Goal: Transaction & Acquisition: Download file/media

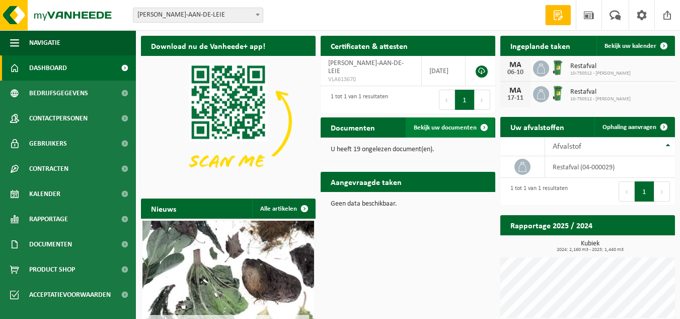
click at [431, 128] on span "Bekijk uw documenten" at bounding box center [445, 127] width 63 height 7
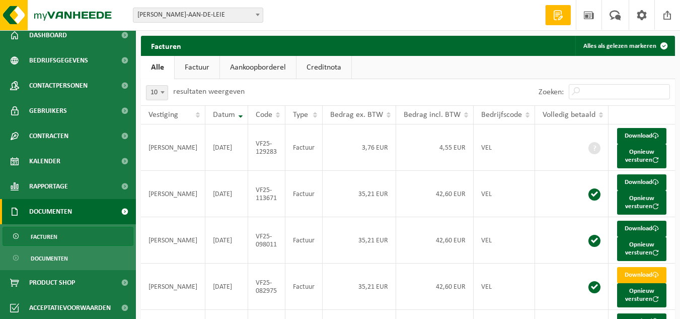
scroll to position [34, 0]
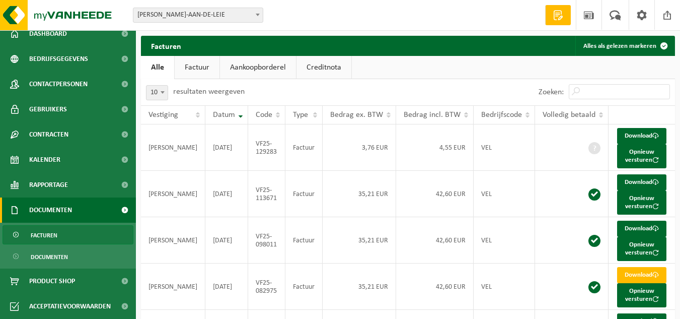
click at [77, 209] on link "Documenten" at bounding box center [68, 209] width 136 height 25
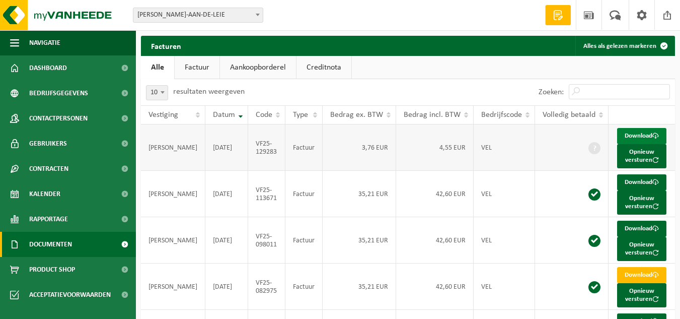
click at [631, 134] on link "Download" at bounding box center [641, 136] width 49 height 16
click at [626, 181] on link "Download" at bounding box center [641, 182] width 49 height 16
